Goal: Communication & Community: Ask a question

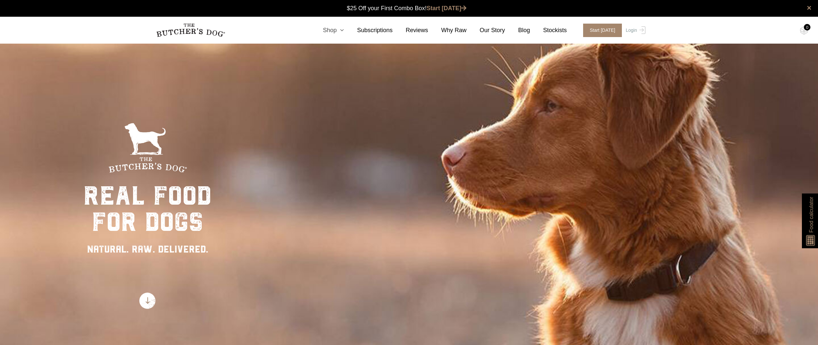
click at [344, 30] on icon at bounding box center [340, 30] width 7 height 6
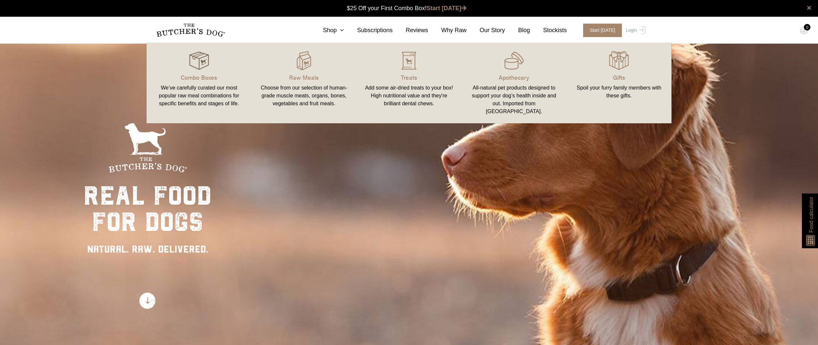
click at [196, 68] on img at bounding box center [199, 61] width 20 height 20
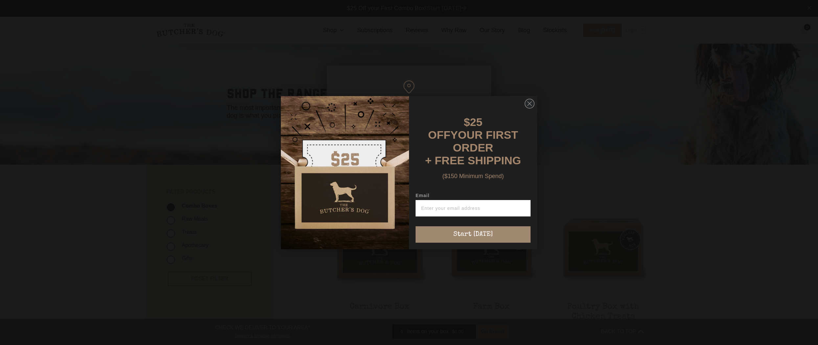
click at [388, 124] on img "POPUP Form" at bounding box center [345, 172] width 128 height 153
click at [529, 108] on circle "Close dialog" at bounding box center [530, 104] width 10 height 10
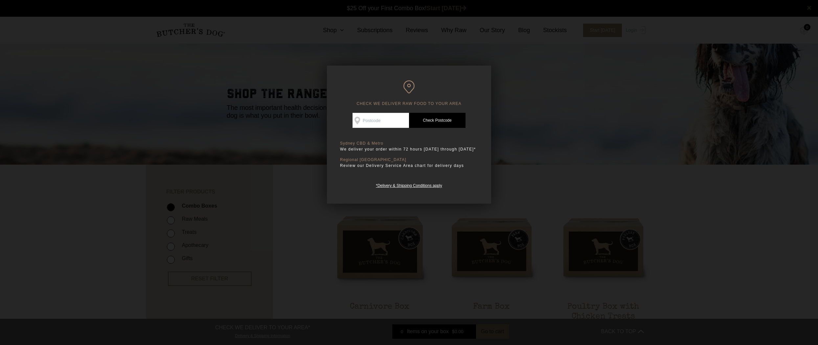
click at [367, 120] on input "Check Availability At" at bounding box center [380, 120] width 56 height 15
type input "2146"
click at [430, 119] on link "Check Postcode" at bounding box center [437, 120] width 56 height 15
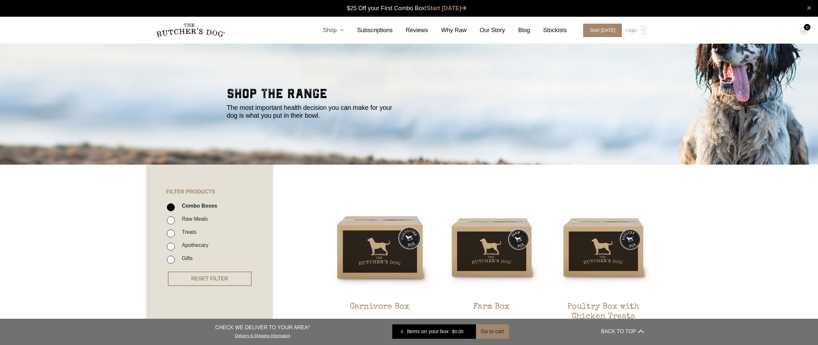
click at [337, 30] on link "Shop" at bounding box center [327, 30] width 34 height 9
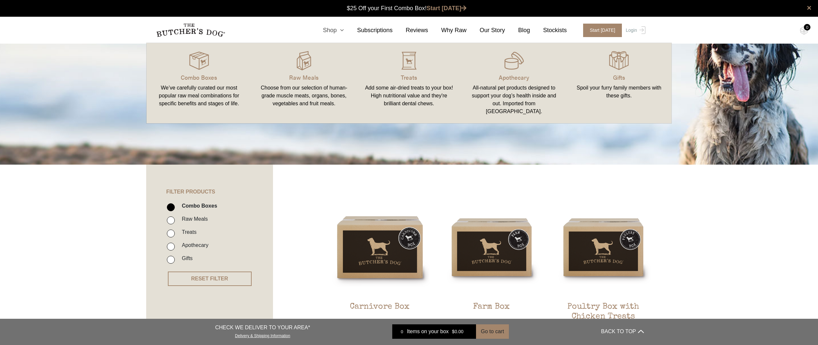
click at [337, 30] on link "Shop" at bounding box center [327, 30] width 34 height 9
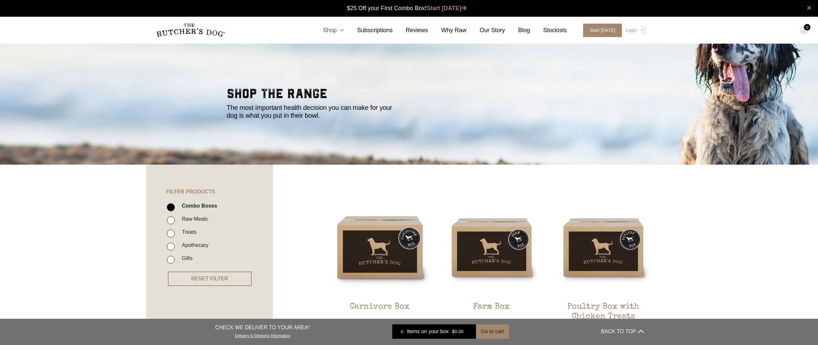
click at [337, 30] on link "Shop" at bounding box center [327, 30] width 34 height 9
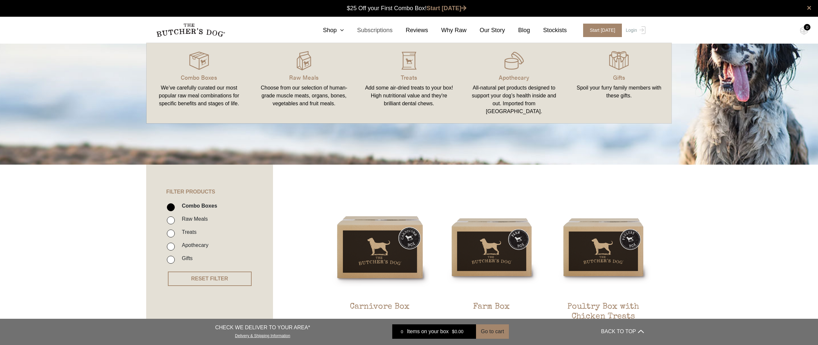
click at [388, 28] on link "Subscriptions" at bounding box center [368, 30] width 49 height 9
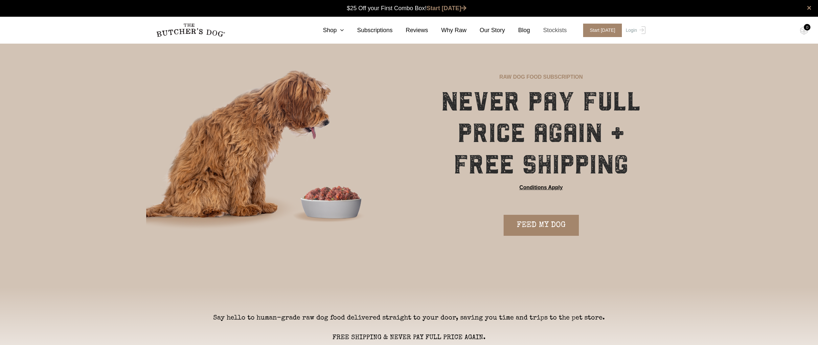
click at [557, 29] on link "Stockists" at bounding box center [548, 30] width 37 height 9
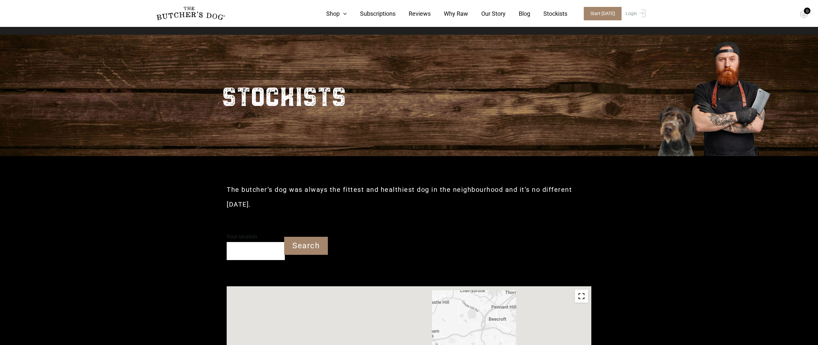
type input "2146"
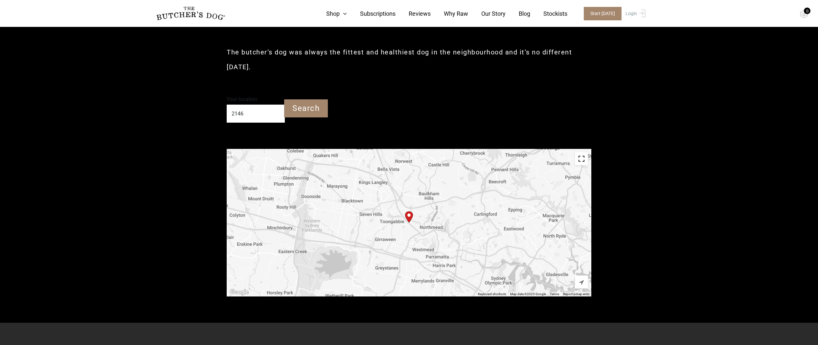
scroll to position [150, 0]
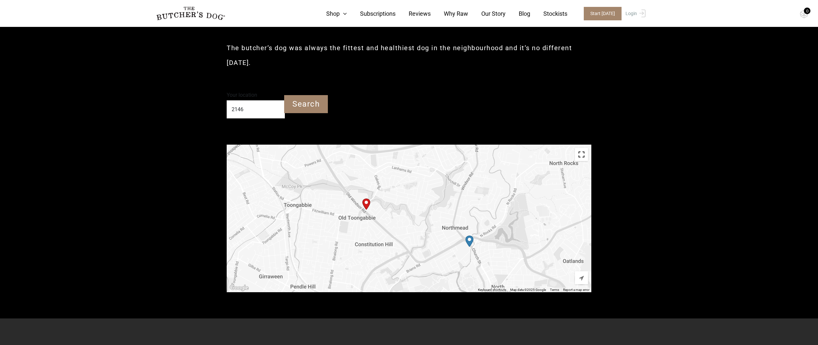
drag, startPoint x: 459, startPoint y: 244, endPoint x: 434, endPoint y: 216, distance: 37.6
click at [434, 216] on div "To navigate, press the arrow keys." at bounding box center [409, 219] width 365 height 148
click at [470, 236] on img "PetO Northmead" at bounding box center [469, 241] width 8 height 11
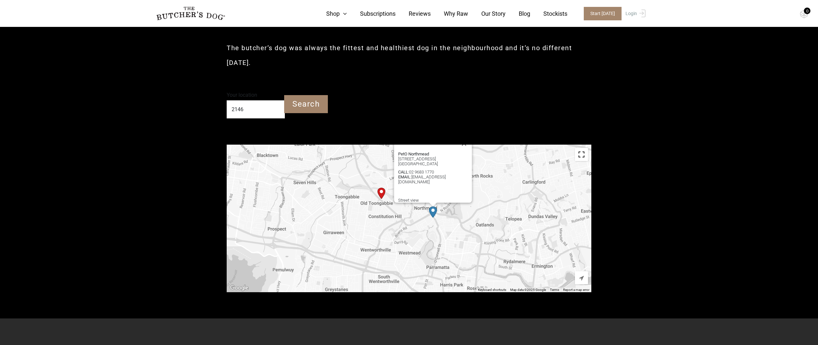
scroll to position [146, 0]
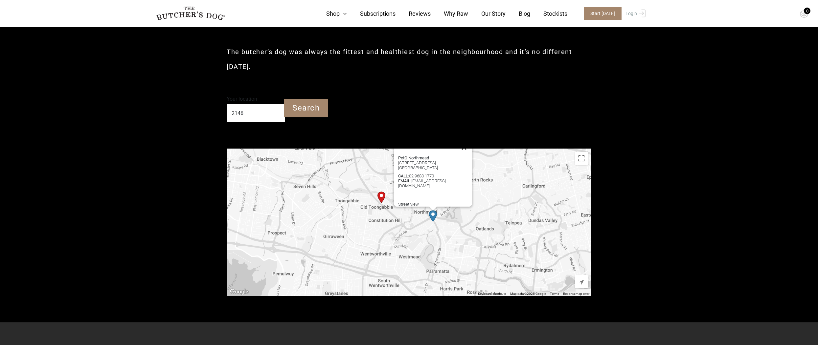
click at [467, 140] on button "Close" at bounding box center [464, 148] width 16 height 16
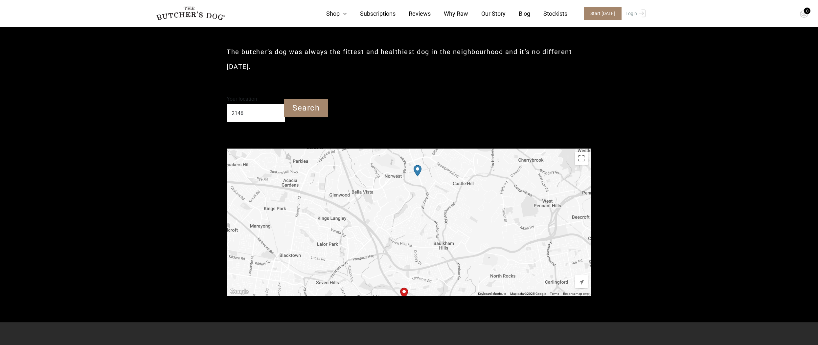
drag, startPoint x: 409, startPoint y: 167, endPoint x: 435, endPoint y: 257, distance: 93.6
click at [435, 257] on div "To navigate, press the arrow keys." at bounding box center [409, 223] width 365 height 148
click at [421, 161] on img "Petbarn – Castle Hill" at bounding box center [421, 166] width 8 height 11
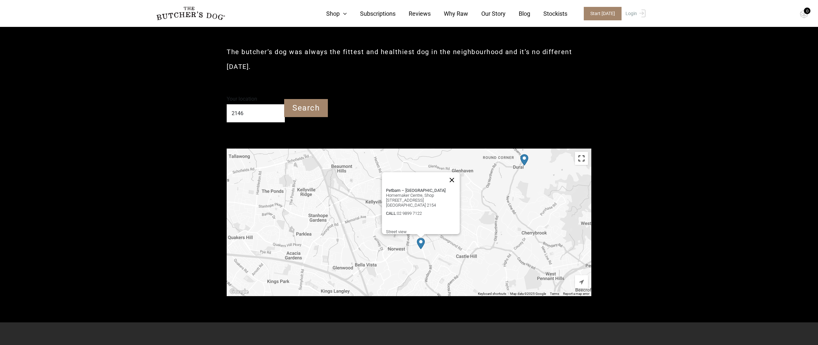
click at [456, 172] on button "Close" at bounding box center [452, 180] width 16 height 16
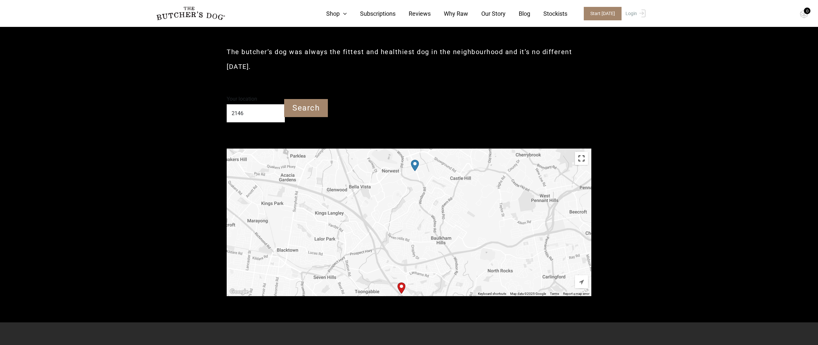
drag, startPoint x: 462, startPoint y: 195, endPoint x: 464, endPoint y: 123, distance: 72.6
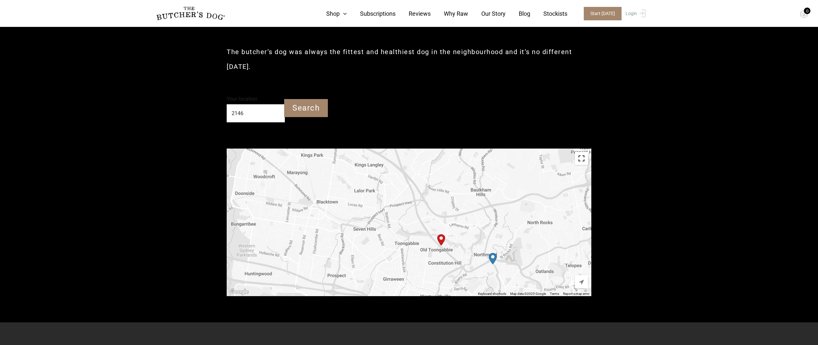
drag, startPoint x: 441, startPoint y: 213, endPoint x: 473, endPoint y: 170, distance: 53.7
click at [473, 170] on div "To navigate, press the arrow keys." at bounding box center [409, 223] width 365 height 148
click at [340, 13] on icon at bounding box center [343, 14] width 7 height 6
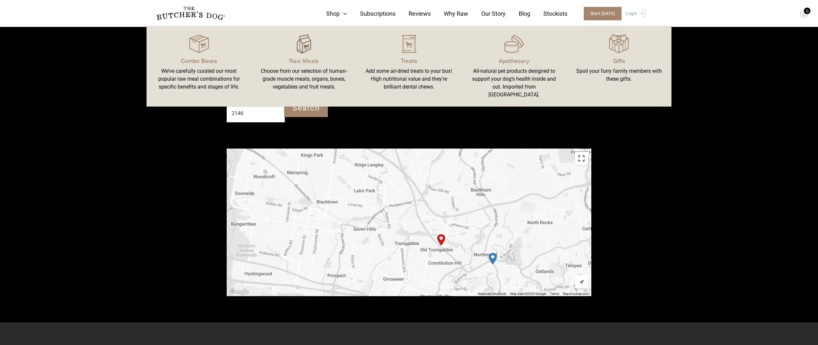
click at [309, 47] on img at bounding box center [304, 44] width 20 height 20
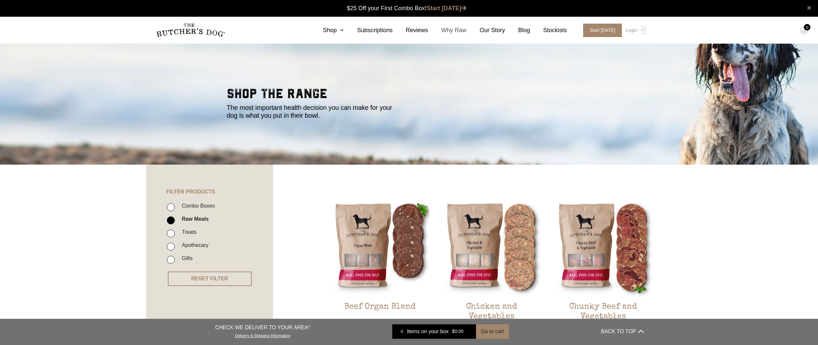
click at [451, 31] on link "Why Raw" at bounding box center [447, 30] width 38 height 9
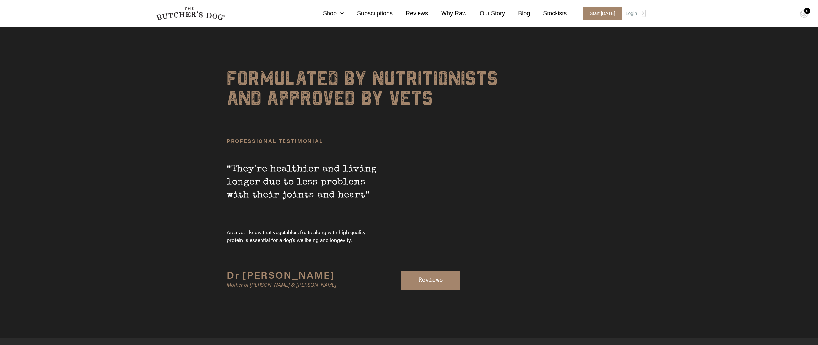
scroll to position [2337, 0]
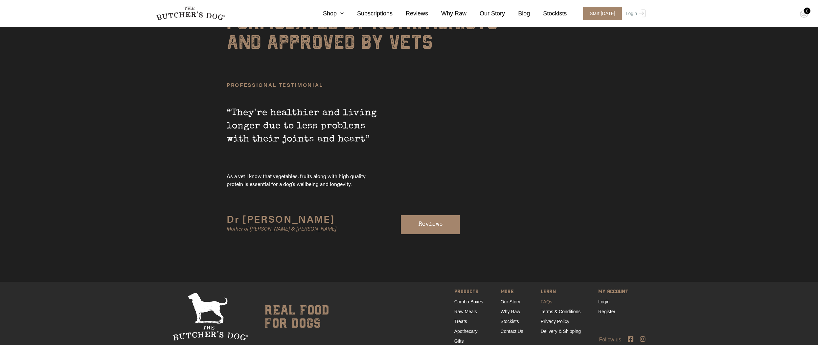
click at [546, 300] on link "FAQs" at bounding box center [546, 302] width 11 height 5
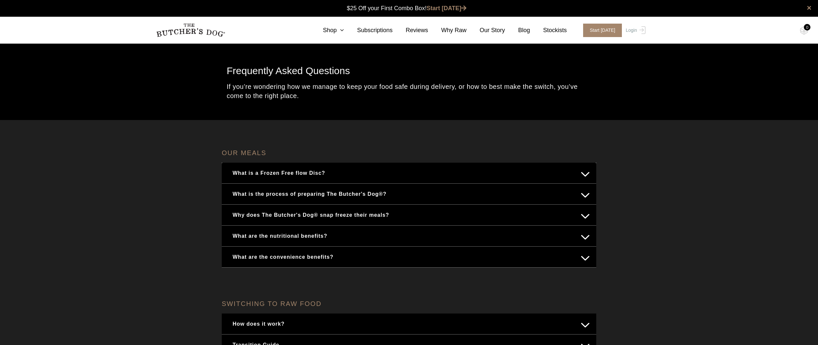
click at [309, 177] on button "What is a Frozen Free flow Disc?" at bounding box center [408, 173] width 361 height 13
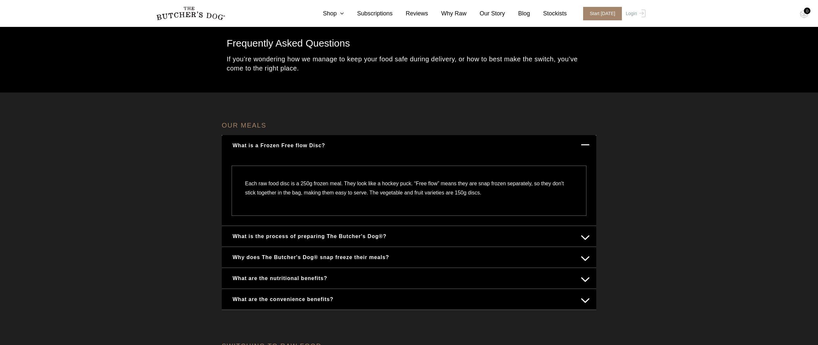
scroll to position [59, 0]
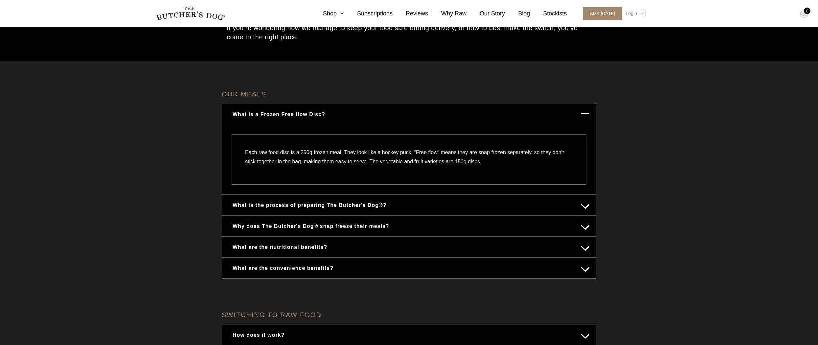
click at [304, 209] on button "What is the process of preparing The Butcher's Dog®?" at bounding box center [408, 205] width 361 height 13
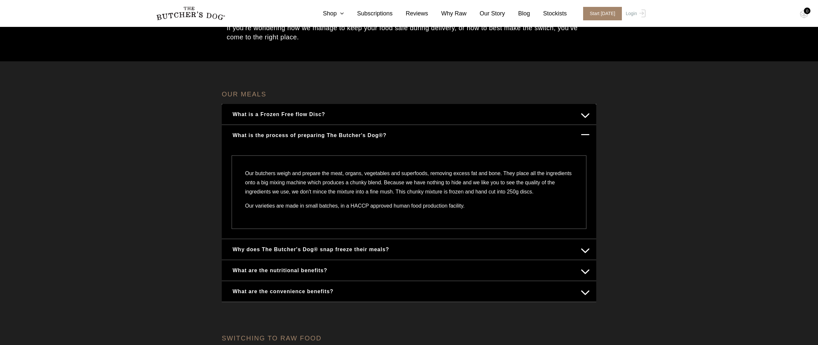
click at [251, 256] on button "Why does The Butcher's Dog® snap freeze their meals?" at bounding box center [408, 249] width 361 height 13
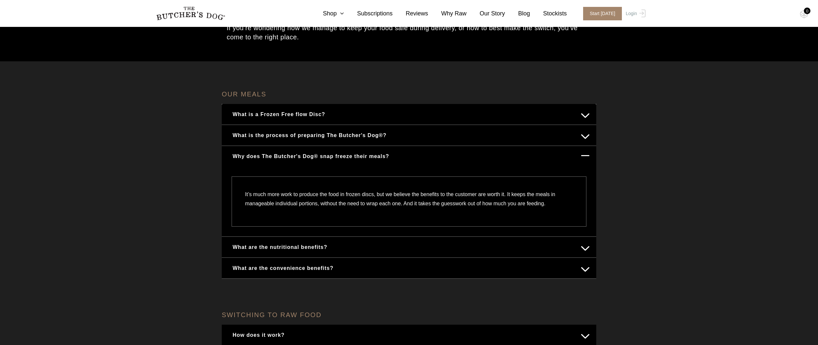
click at [281, 248] on button "What are the nutritional benefits?" at bounding box center [408, 247] width 361 height 13
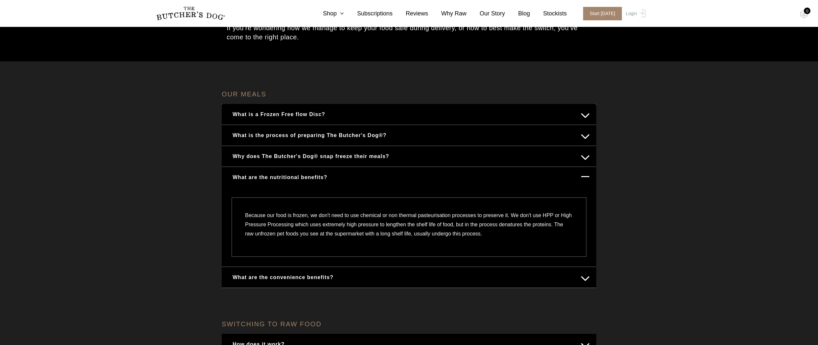
click at [284, 282] on button "What are the convenience benefits?" at bounding box center [408, 277] width 361 height 13
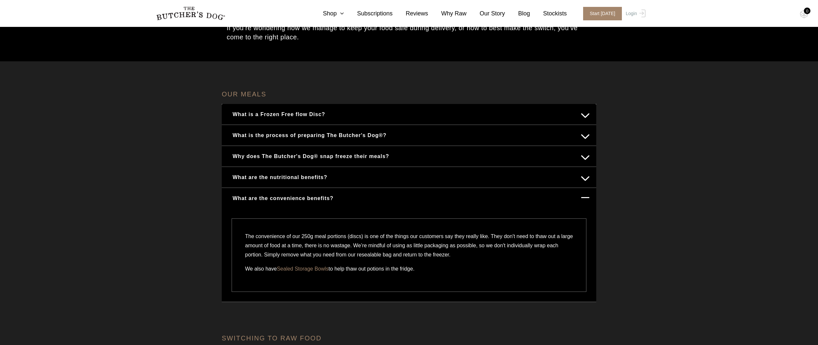
scroll to position [0, 0]
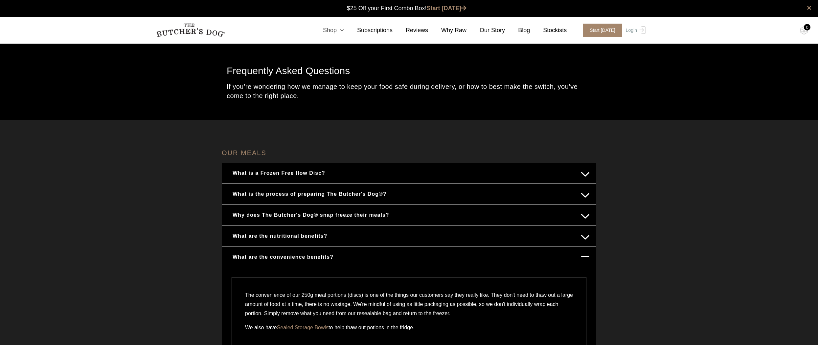
click at [333, 28] on link "Shop" at bounding box center [327, 30] width 34 height 9
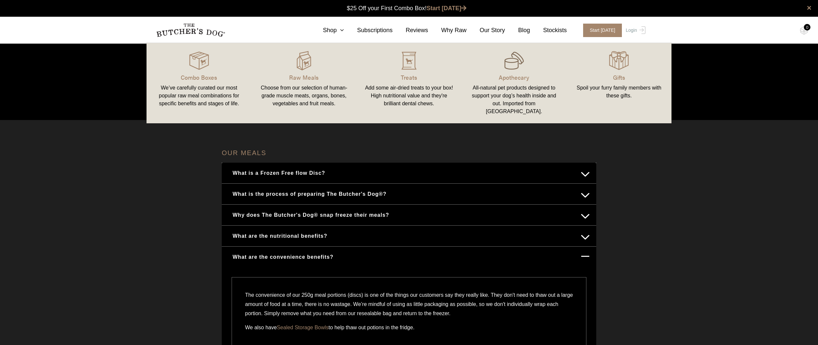
click at [513, 65] on img at bounding box center [514, 61] width 20 height 20
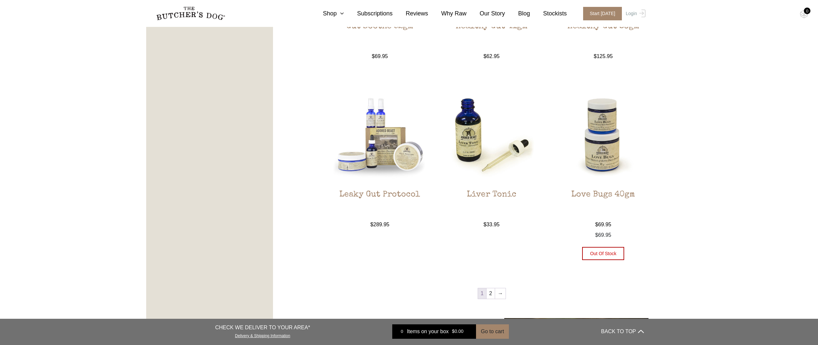
scroll to position [751, 0]
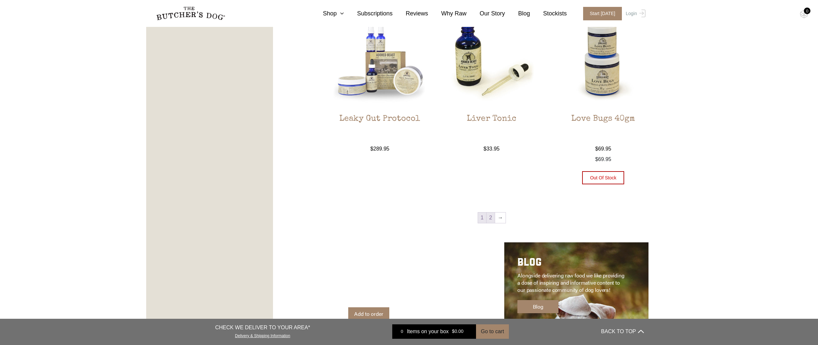
click at [488, 217] on link "2" at bounding box center [490, 218] width 8 height 11
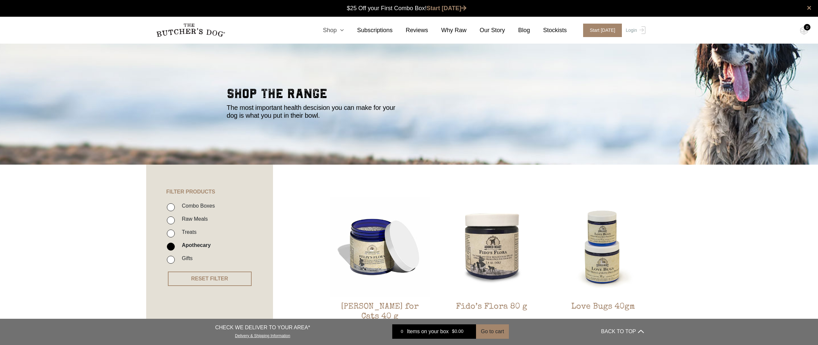
click at [344, 30] on icon at bounding box center [340, 30] width 7 height 6
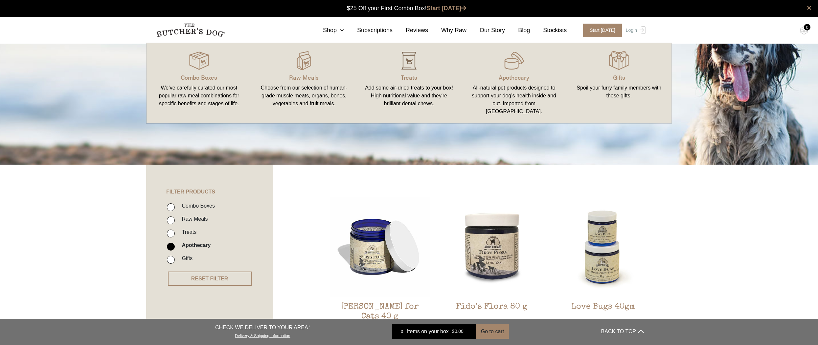
click at [407, 60] on img at bounding box center [409, 61] width 20 height 20
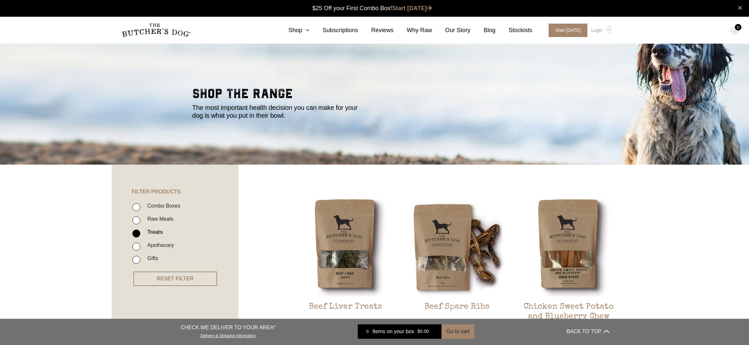
click at [155, 31] on img at bounding box center [156, 30] width 69 height 14
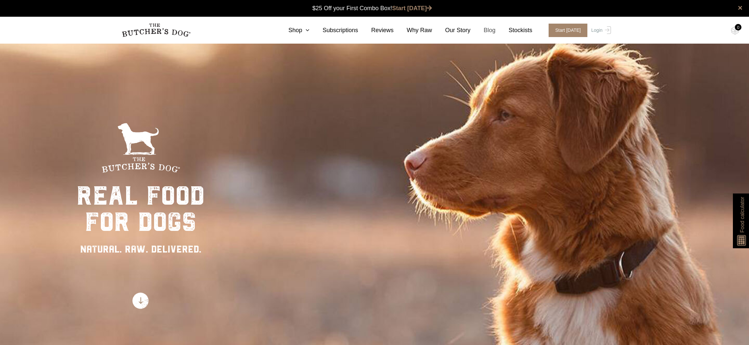
click at [490, 29] on link "Blog" at bounding box center [482, 30] width 25 height 9
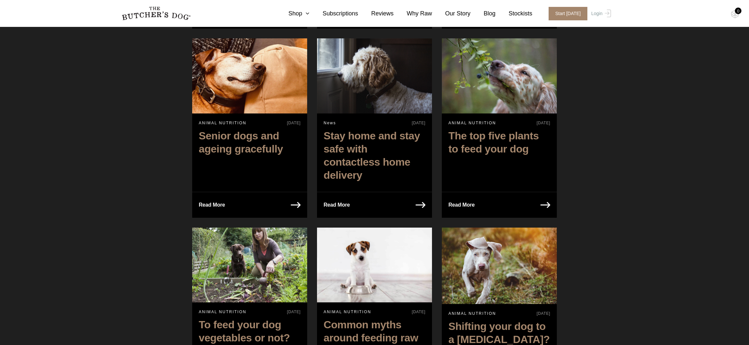
scroll to position [1491, 0]
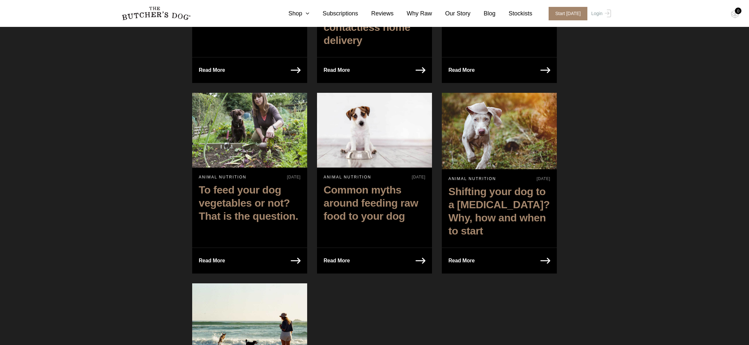
click at [0, 0] on div "Read More" at bounding box center [0, 0] width 0 height 0
click at [506, 182] on h2 "Shifting your dog to a [MEDICAL_DATA]? Why, how and when to start" at bounding box center [499, 213] width 115 height 62
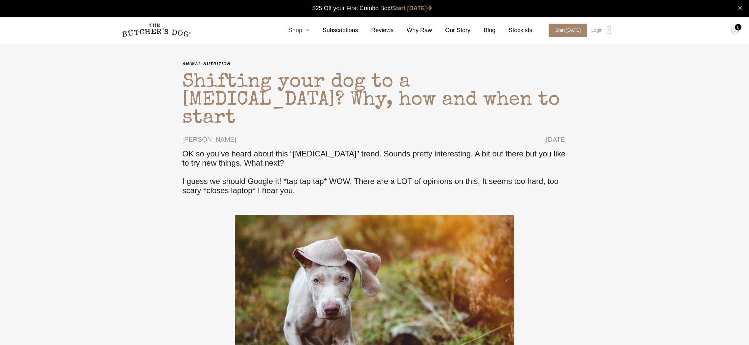
click at [296, 34] on link "Shop" at bounding box center [292, 30] width 34 height 9
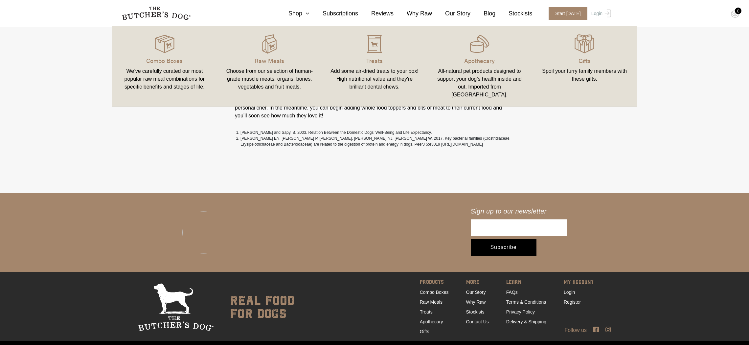
scroll to position [1356, 0]
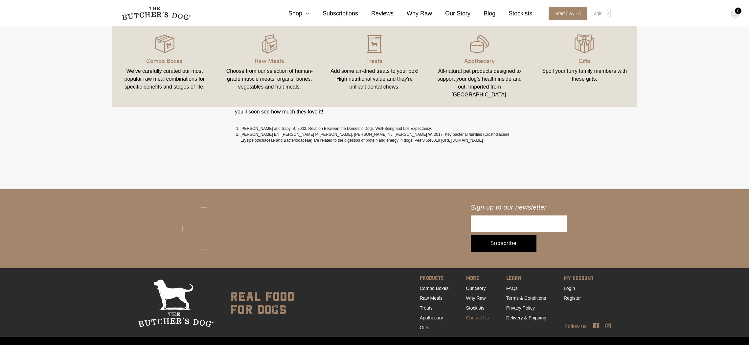
click at [473, 316] on link "Contact Us" at bounding box center [477, 318] width 23 height 5
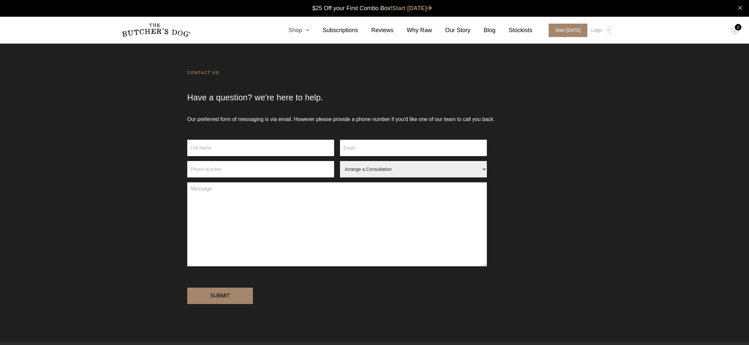
click at [303, 29] on link "Shop" at bounding box center [292, 30] width 34 height 9
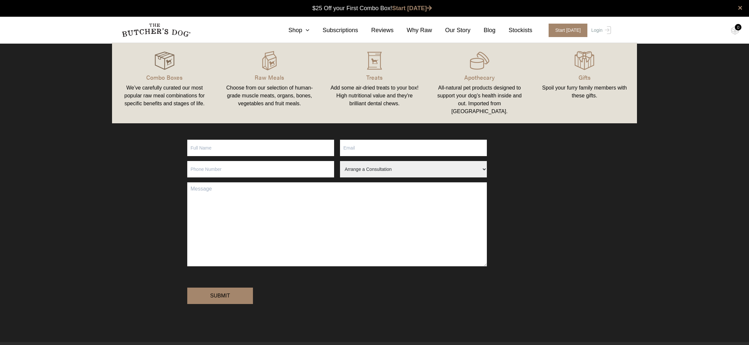
click at [162, 64] on img at bounding box center [165, 61] width 20 height 20
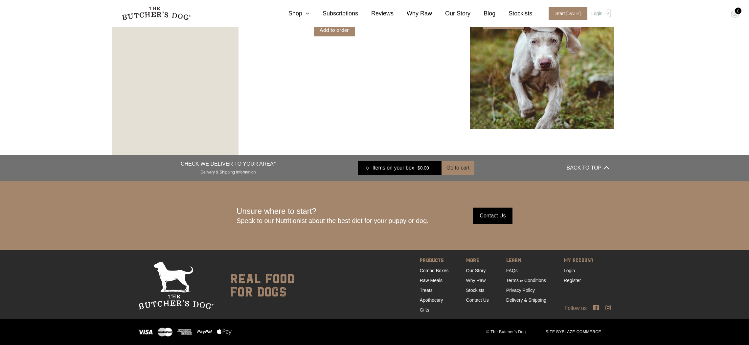
scroll to position [930, 0]
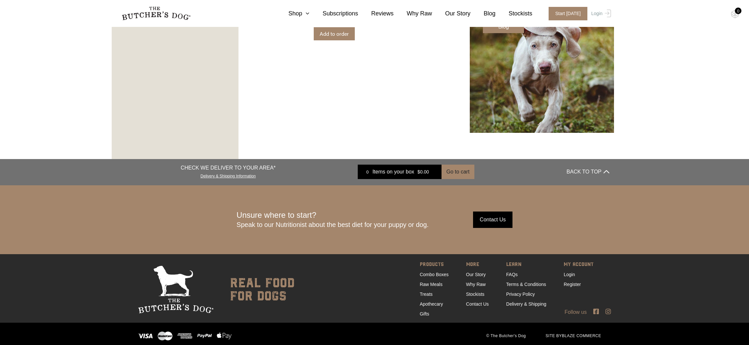
click at [499, 222] on input "Contact Us" at bounding box center [492, 220] width 39 height 16
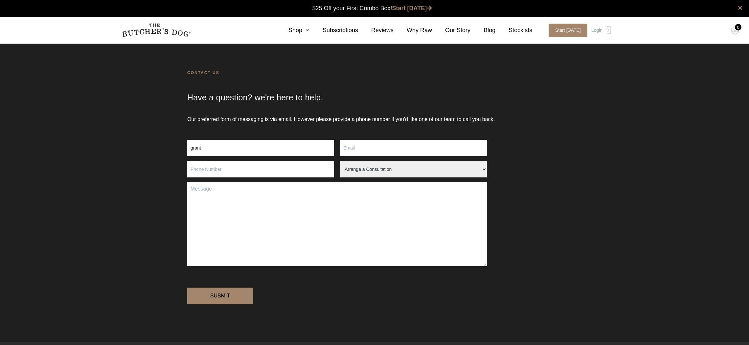
type input "grant"
type input "grant@craftedprojects.com.au"
type input "0413896210"
click at [225, 209] on textarea "Contact form" at bounding box center [337, 225] width 300 height 84
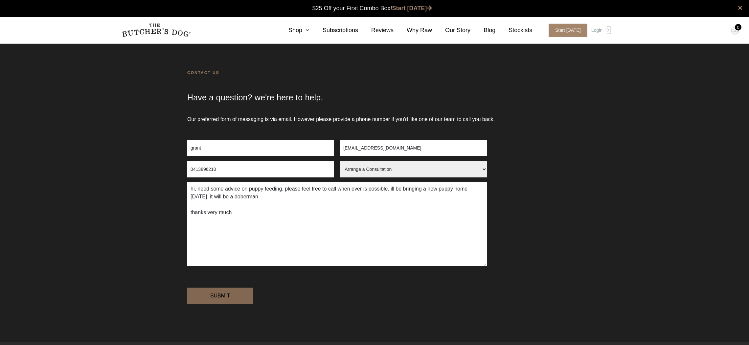
type textarea "hi, need some advice on puppy feeding. please feel free to call when ever is po…"
click at [225, 304] on input "Submit" at bounding box center [220, 296] width 66 height 16
